Goal: Information Seeking & Learning: Learn about a topic

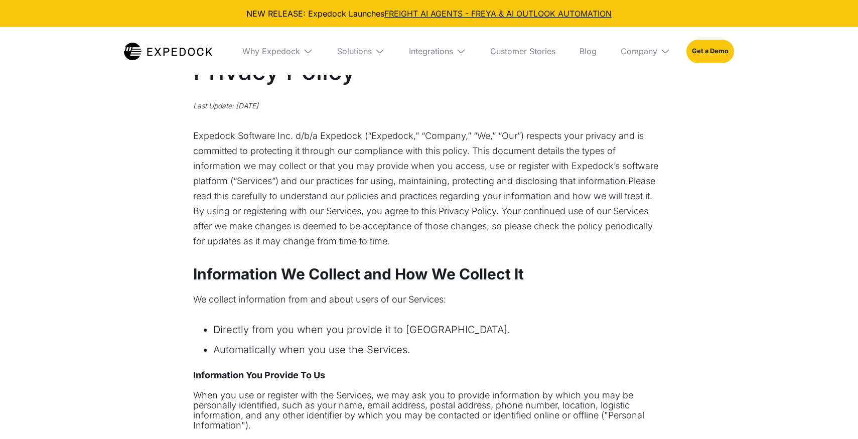
select select
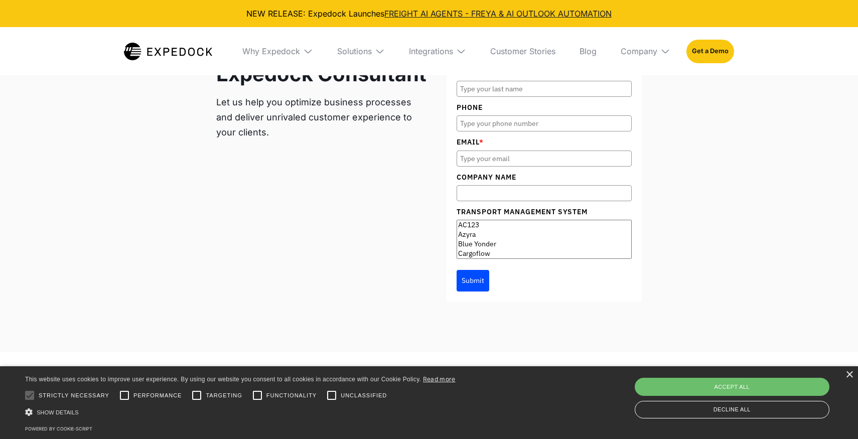
scroll to position [3167, 0]
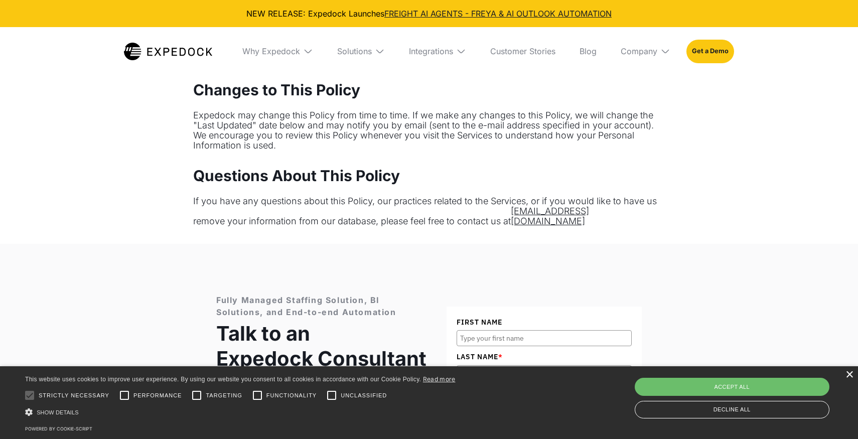
click at [848, 377] on div "×" at bounding box center [850, 375] width 8 height 8
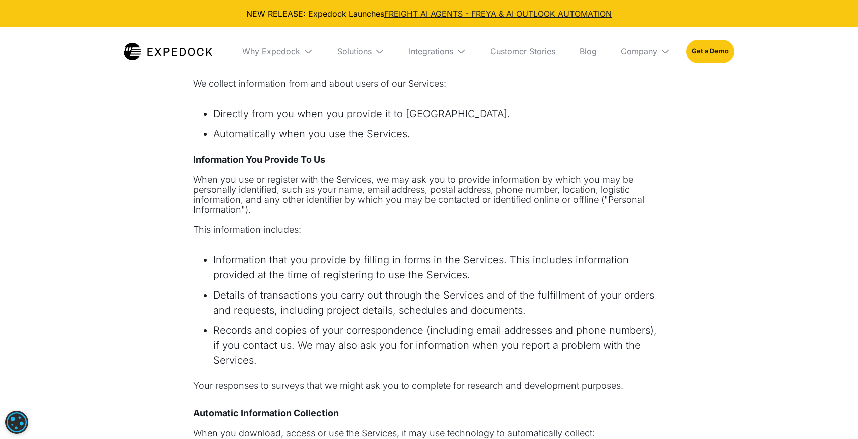
scroll to position [0, 0]
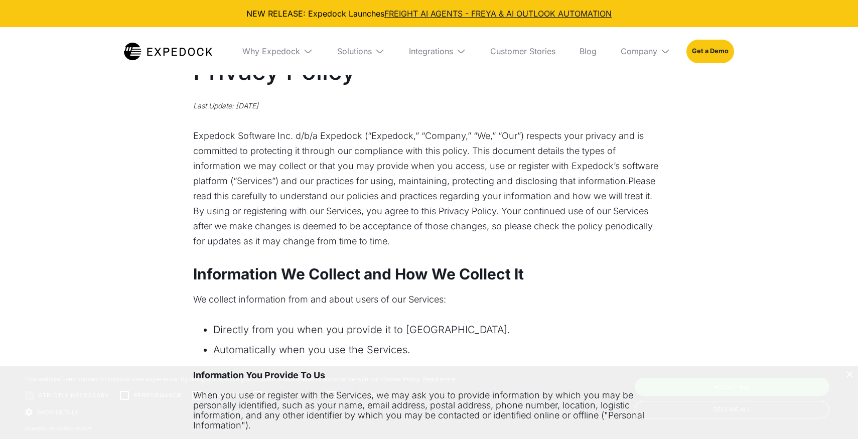
select select
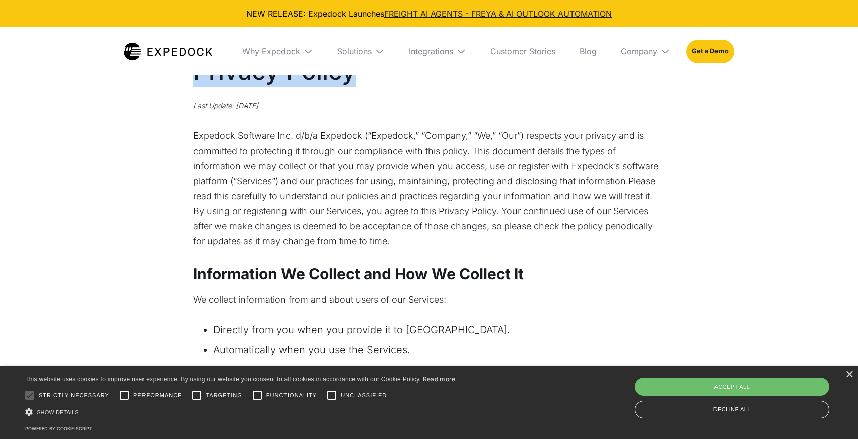
drag, startPoint x: 193, startPoint y: 78, endPoint x: 443, endPoint y: 94, distance: 250.0
click at [443, 94] on div "Privacy Policy Last Update: [DATE] Expedock Software Inc. d/b/a Expedock (“Expe…" at bounding box center [429, 152] width 472 height 194
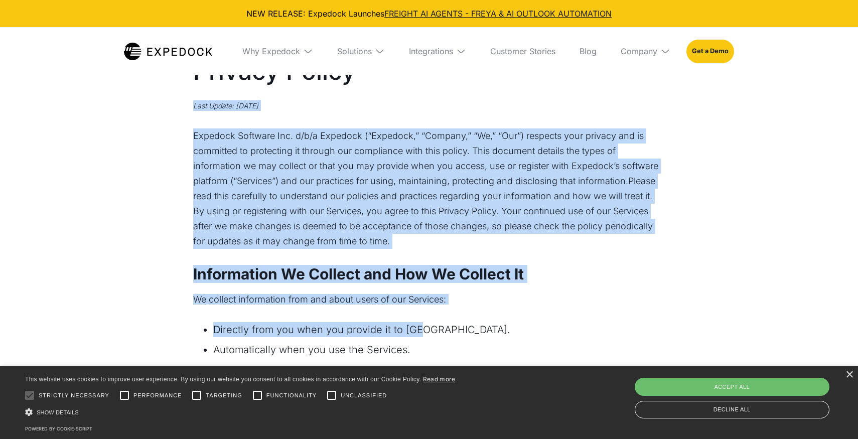
drag, startPoint x: 443, startPoint y: 94, endPoint x: 543, endPoint y: 325, distance: 251.5
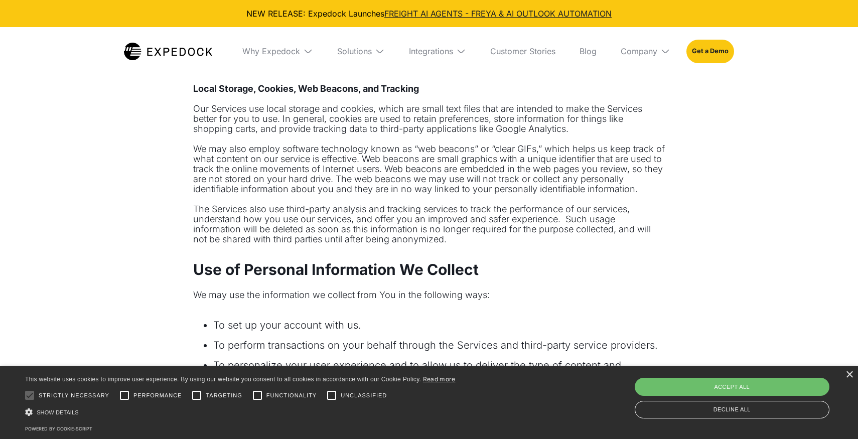
scroll to position [801, 0]
